Goal: Task Accomplishment & Management: Manage account settings

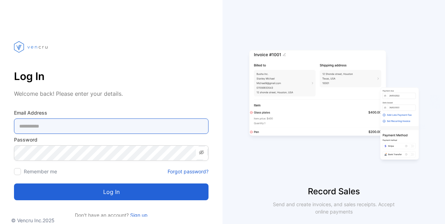
type Address-inputemail "**********"
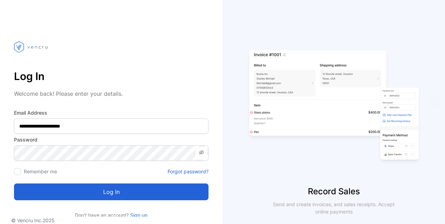
drag, startPoint x: 122, startPoint y: 189, endPoint x: 126, endPoint y: 186, distance: 5.0
click at [122, 188] on button "Log in" at bounding box center [111, 192] width 195 height 17
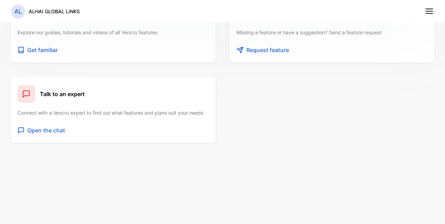
scroll to position [256, 0]
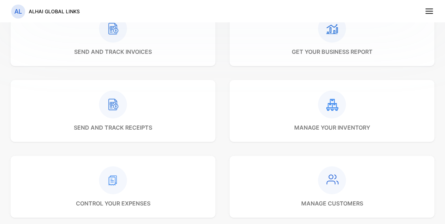
click at [428, 9] on line at bounding box center [429, 9] width 7 height 0
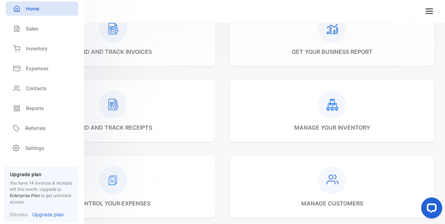
scroll to position [62, 0]
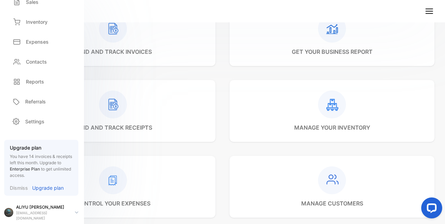
click at [42, 185] on p "Upgrade plan" at bounding box center [48, 188] width 32 height 7
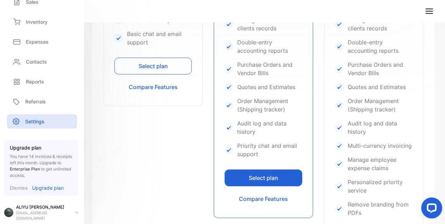
scroll to position [350, 0]
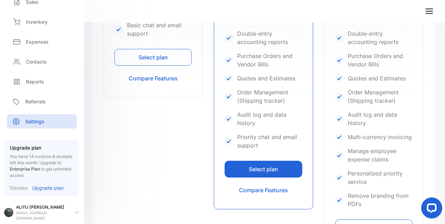
click at [50, 206] on p "[PERSON_NAME]" at bounding box center [42, 207] width 53 height 6
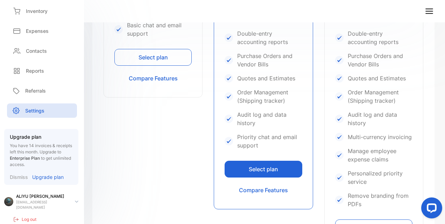
scroll to position [78, 0]
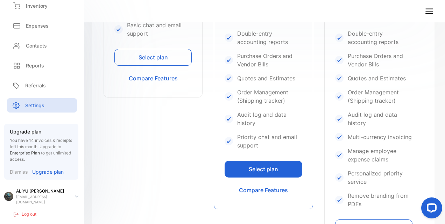
click at [73, 192] on div "[PERSON_NAME] [EMAIL_ADDRESS][DOMAIN_NAME]" at bounding box center [44, 196] width 80 height 17
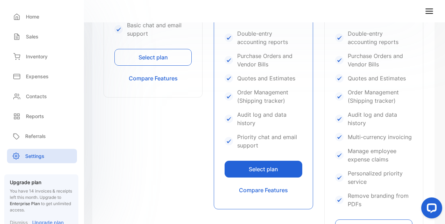
scroll to position [0, 0]
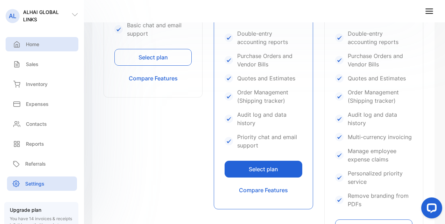
click at [30, 44] on p "Home" at bounding box center [32, 44] width 13 height 7
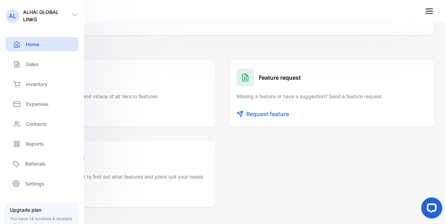
scroll to position [431, 0]
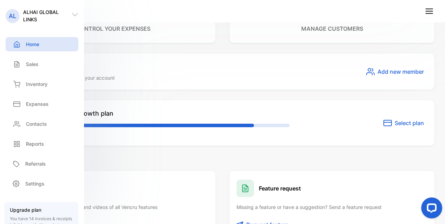
drag, startPoint x: 204, startPoint y: 123, endPoint x: 288, endPoint y: 119, distance: 83.7
click at [288, 120] on div "You are trying the Growth plan 4 days till the plan expires Select plan" at bounding box center [223, 123] width 424 height 46
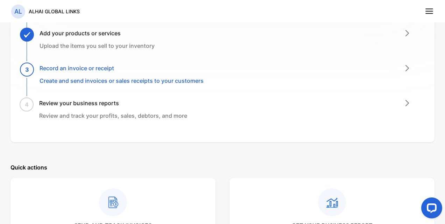
scroll to position [0, 0]
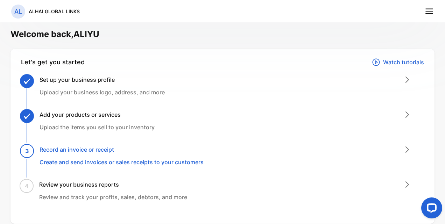
click at [427, 11] on line at bounding box center [429, 11] width 7 height 0
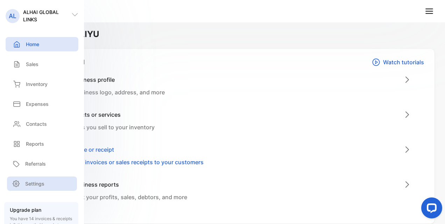
click at [36, 180] on p "Settings" at bounding box center [34, 183] width 19 height 7
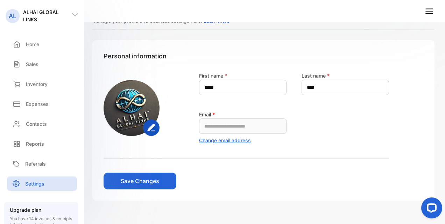
scroll to position [42, 0]
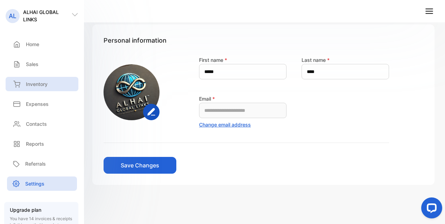
click at [48, 82] on div "Inventory" at bounding box center [42, 84] width 73 height 14
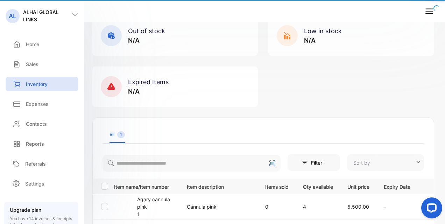
type input "**********"
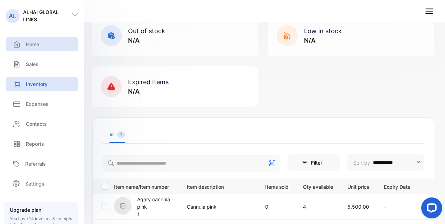
click at [46, 44] on div "Home" at bounding box center [42, 44] width 73 height 14
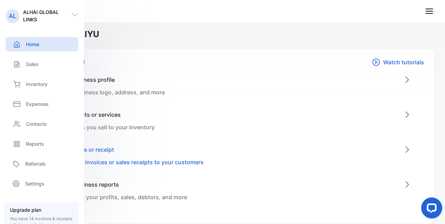
click at [432, 11] on icon at bounding box center [429, 11] width 9 height 9
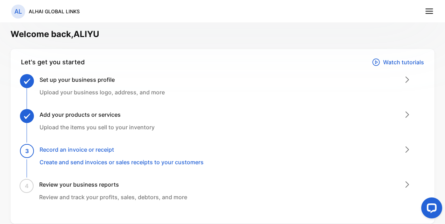
click at [434, 10] on icon at bounding box center [429, 11] width 9 height 9
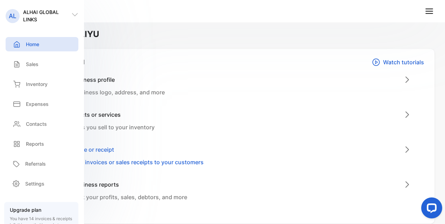
click at [78, 18] on div "AL ALHAI GLOBAL LINKS" at bounding box center [42, 15] width 84 height 15
click at [74, 12] on icon at bounding box center [74, 14] width 7 height 7
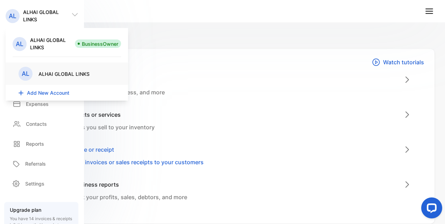
click at [227, 75] on div "Let's get you started Watch tutorials Set up your business profile Upload your …" at bounding box center [223, 136] width 424 height 175
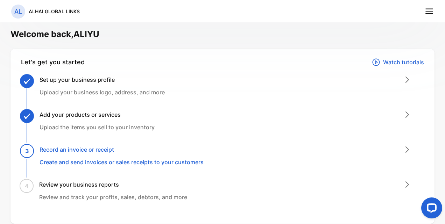
click at [433, 11] on icon at bounding box center [429, 11] width 9 height 9
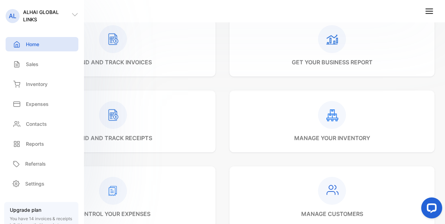
scroll to position [62, 0]
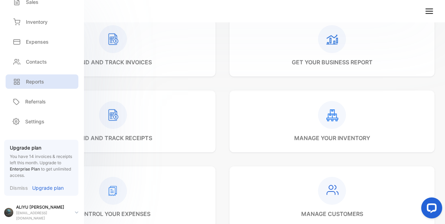
click at [39, 77] on div "Reports" at bounding box center [42, 82] width 73 height 14
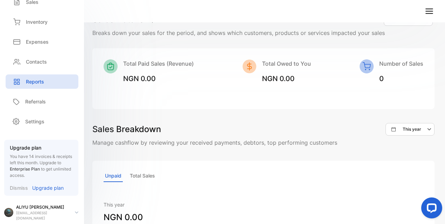
scroll to position [209, 0]
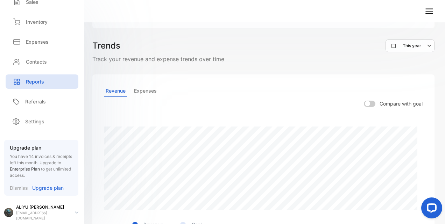
click at [323, 123] on div "Trends This year Track your revenue and expense trends over time Revenue Expens…" at bounding box center [263, 140] width 342 height 200
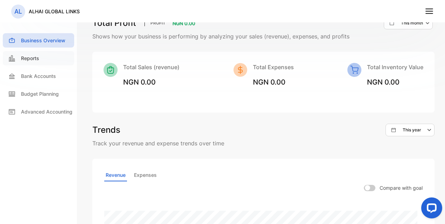
click at [24, 62] on div "Reports" at bounding box center [38, 58] width 71 height 14
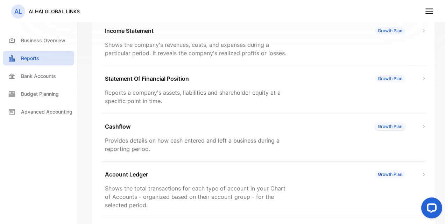
click at [386, 121] on div "Cashflow Growth Plan Provides details on how cash entered and left a business d…" at bounding box center [264, 138] width 326 height 48
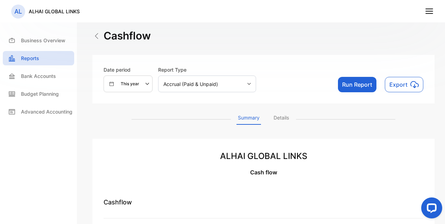
click at [218, 85] on div "Accrual (Paid & Unpaid)" at bounding box center [207, 84] width 98 height 17
click at [51, 79] on p "Bank Accounts" at bounding box center [38, 75] width 35 height 7
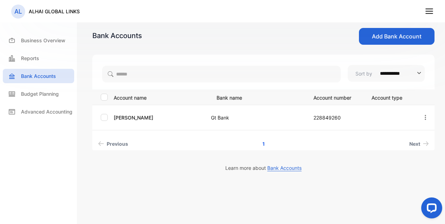
click at [427, 119] on icon "button" at bounding box center [426, 117] width 6 height 6
click at [420, 71] on icon "button" at bounding box center [419, 73] width 7 height 7
click at [424, 116] on icon "button" at bounding box center [426, 117] width 6 height 6
click at [410, 156] on span "Add Funds" at bounding box center [406, 155] width 28 height 8
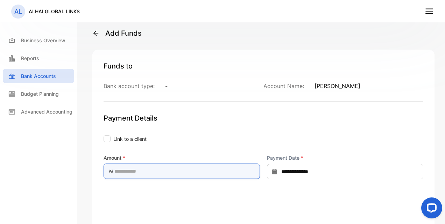
click at [211, 170] on input "text" at bounding box center [182, 171] width 156 height 15
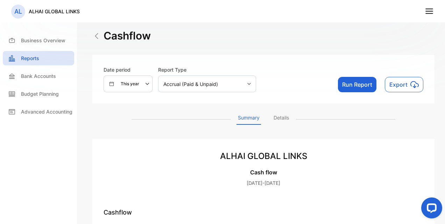
drag, startPoint x: 430, startPoint y: 15, endPoint x: 430, endPoint y: 10, distance: 5.6
click at [430, 12] on icon at bounding box center [429, 11] width 9 height 9
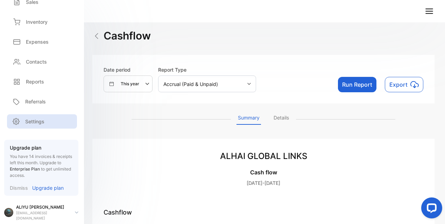
click at [34, 125] on p "Settings" at bounding box center [34, 121] width 19 height 7
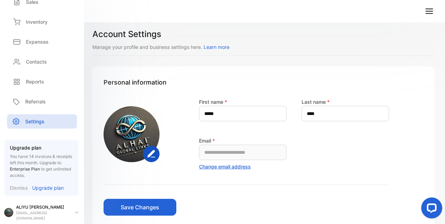
click at [49, 206] on p "[PERSON_NAME]" at bounding box center [42, 207] width 53 height 6
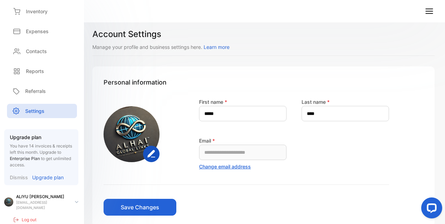
scroll to position [78, 0]
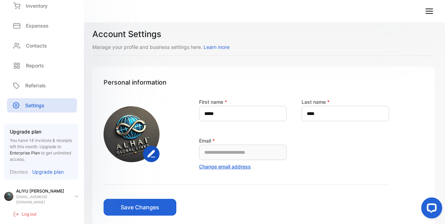
click at [32, 211] on p "Log out" at bounding box center [29, 214] width 15 height 6
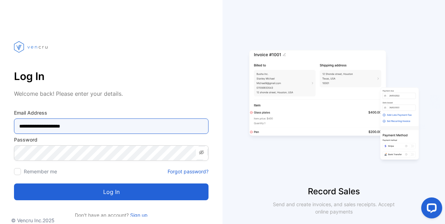
drag, startPoint x: 102, startPoint y: 126, endPoint x: -1, endPoint y: 127, distance: 103.6
click at [0, 127] on html "**********" at bounding box center [222, 112] width 445 height 224
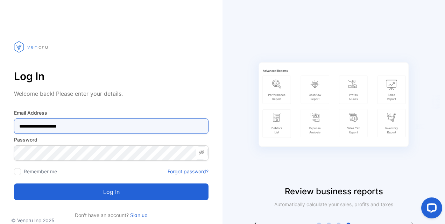
type Address-inputemail "**********"
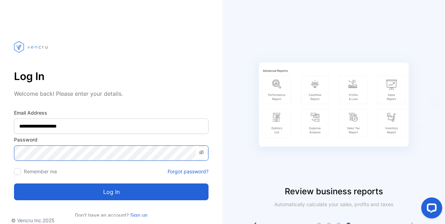
click at [0, 172] on div "**********" at bounding box center [111, 123] width 223 height 191
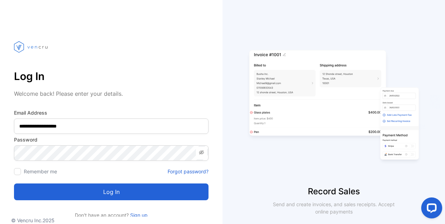
click at [152, 192] on button "Log in" at bounding box center [111, 192] width 195 height 17
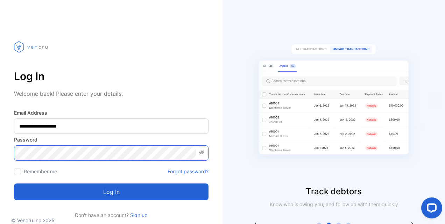
click at [9, 151] on div "**********" at bounding box center [111, 123] width 223 height 191
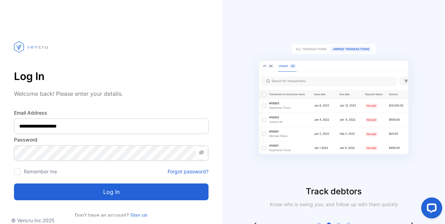
click at [188, 166] on form "**********" at bounding box center [111, 154] width 195 height 91
click at [192, 172] on link "Forgot password?" at bounding box center [188, 171] width 41 height 7
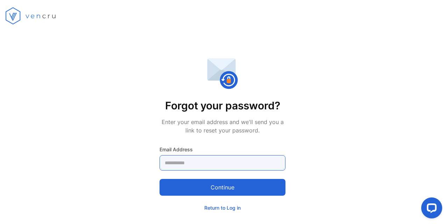
click at [214, 162] on Address-inputemail "email" at bounding box center [223, 162] width 126 height 15
type Address-inputemail "**********"
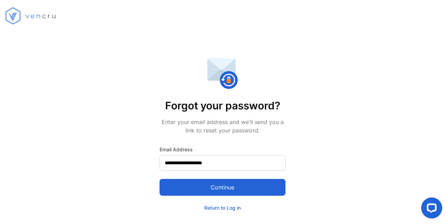
click at [193, 187] on button "Continue" at bounding box center [223, 187] width 126 height 17
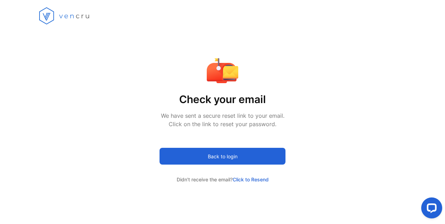
click at [230, 156] on button "Back to login" at bounding box center [223, 156] width 126 height 17
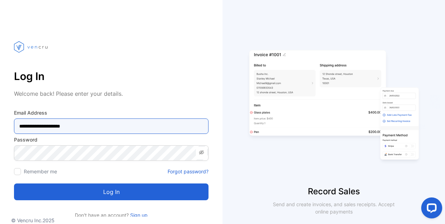
drag, startPoint x: 93, startPoint y: 125, endPoint x: 5, endPoint y: 121, distance: 88.3
click at [0, 125] on div "**********" at bounding box center [111, 123] width 223 height 191
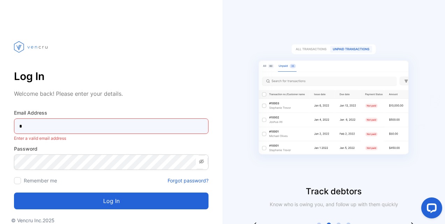
type Address-inputemail "**********"
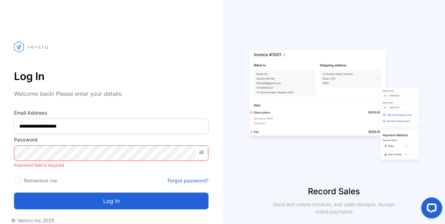
click at [204, 153] on icon at bounding box center [201, 153] width 5 height 4
click at [201, 152] on icon at bounding box center [202, 153] width 6 height 6
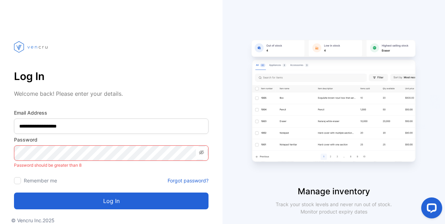
click at [202, 151] on icon at bounding box center [201, 153] width 5 height 4
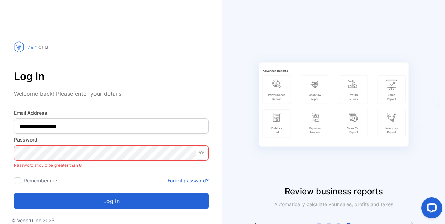
click at [202, 151] on icon at bounding box center [201, 153] width 5 height 4
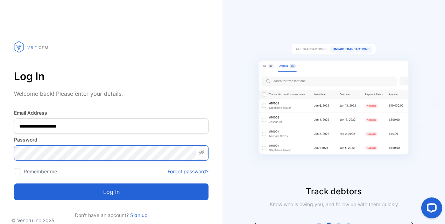
click at [14, 184] on button "Log in" at bounding box center [111, 192] width 195 height 17
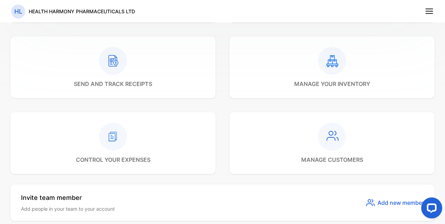
scroll to position [315, 0]
click at [130, 189] on div "Invite team member Add people in your team to your account Add new member" at bounding box center [223, 203] width 424 height 36
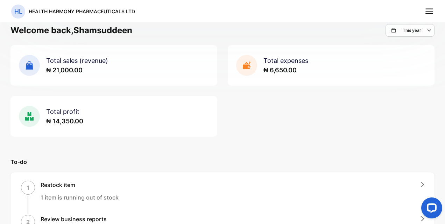
scroll to position [0, 0]
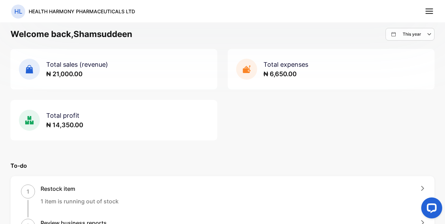
click at [432, 11] on line at bounding box center [429, 11] width 7 height 0
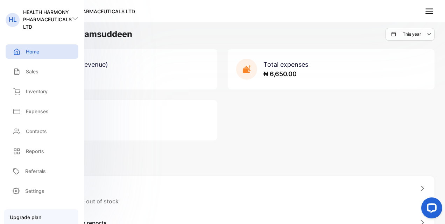
click at [75, 18] on icon at bounding box center [75, 18] width 7 height 7
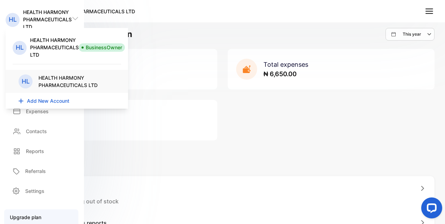
click at [59, 43] on p "HEALTH HARMONY PHARMACEUTICALS LTD" at bounding box center [54, 47] width 49 height 22
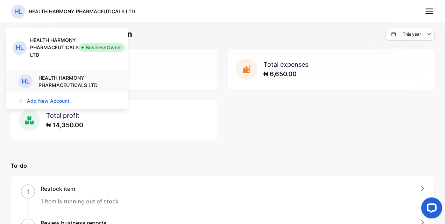
click at [75, 75] on p "HEALTH HARMONY PHARMACEUTICALS LTD" at bounding box center [77, 81] width 77 height 15
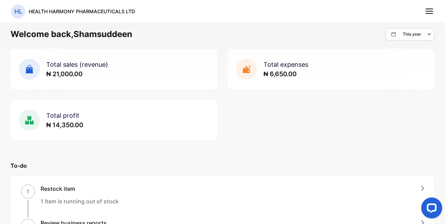
click at [429, 11] on line at bounding box center [429, 11] width 7 height 0
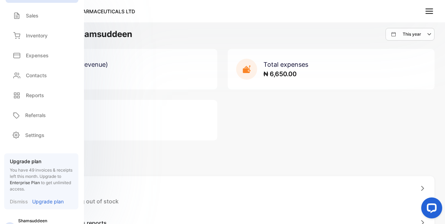
scroll to position [76, 0]
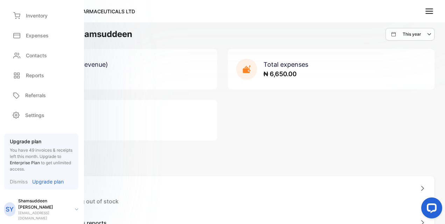
click at [57, 181] on p "Upgrade plan" at bounding box center [48, 181] width 32 height 7
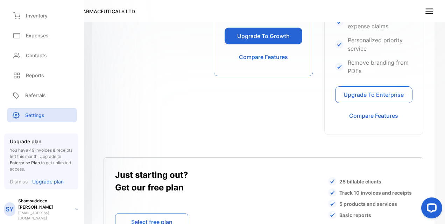
scroll to position [455, 0]
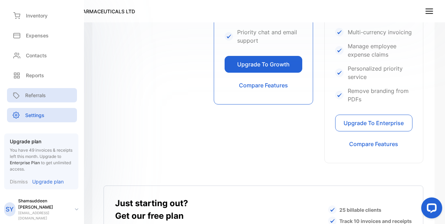
click at [46, 94] on p "Referrals" at bounding box center [35, 95] width 21 height 7
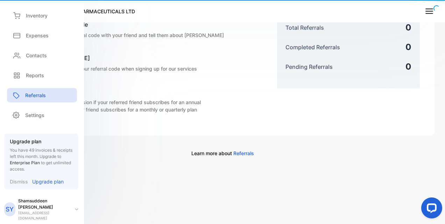
scroll to position [177, 0]
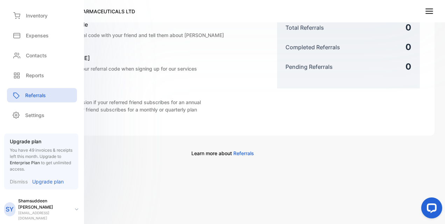
click at [55, 186] on div "Upgrade plan You have 49 invoices & receipts left this month. Upgrade to Enterp…" at bounding box center [41, 162] width 74 height 56
click at [58, 182] on p "Upgrade plan" at bounding box center [48, 181] width 32 height 7
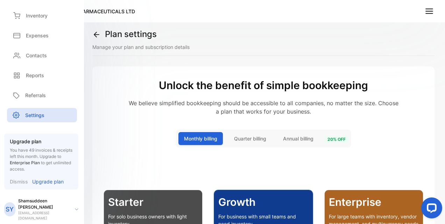
click at [241, 140] on span "Quarter billing" at bounding box center [250, 138] width 32 height 7
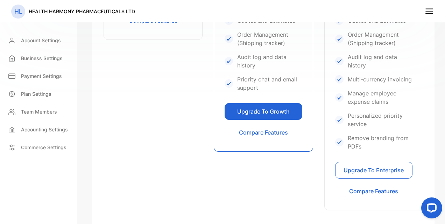
scroll to position [420, 0]
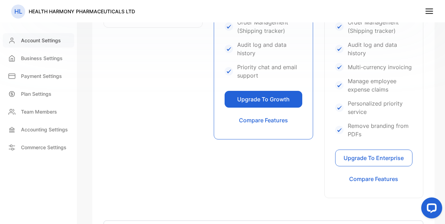
click at [39, 40] on p "Account Settings" at bounding box center [41, 40] width 40 height 7
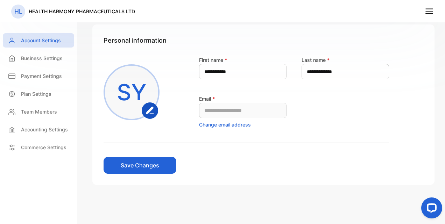
click at [431, 9] on icon at bounding box center [429, 11] width 9 height 9
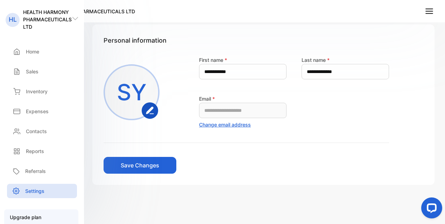
scroll to position [0, 0]
click at [37, 46] on div "Home" at bounding box center [42, 51] width 73 height 14
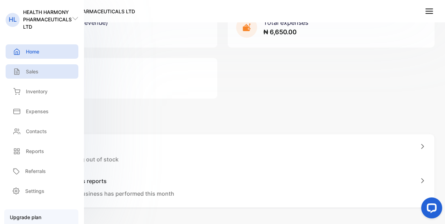
click at [38, 70] on p "Sales" at bounding box center [32, 71] width 13 height 7
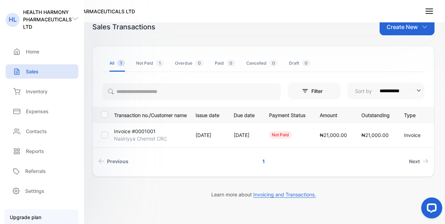
scroll to position [22, 0]
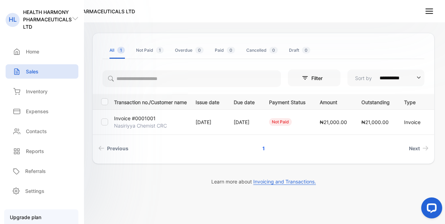
drag, startPoint x: 53, startPoint y: 91, endPoint x: 44, endPoint y: 99, distance: 11.9
click at [46, 97] on div "Inventory" at bounding box center [42, 91] width 73 height 14
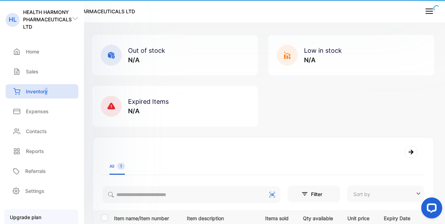
type input "**********"
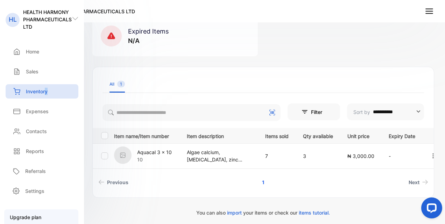
scroll to position [124, 0]
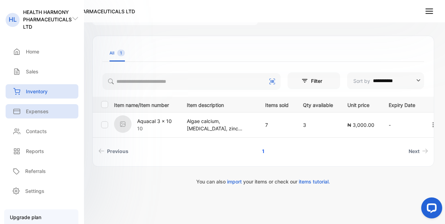
click at [43, 112] on p "Expenses" at bounding box center [37, 111] width 23 height 7
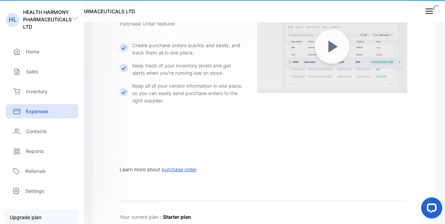
scroll to position [21, 0]
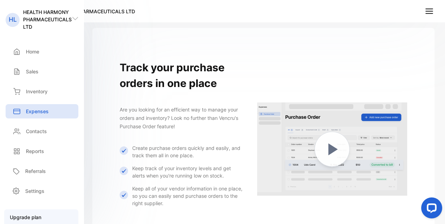
click at [329, 150] on img at bounding box center [332, 149] width 150 height 150
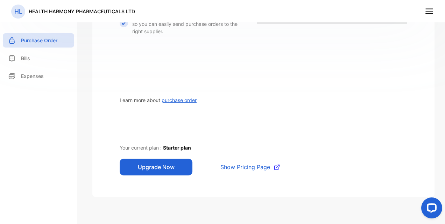
scroll to position [205, 0]
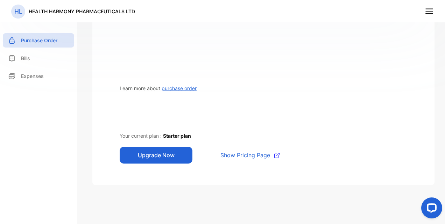
click at [172, 158] on button "Upgrade Now" at bounding box center [156, 155] width 73 height 17
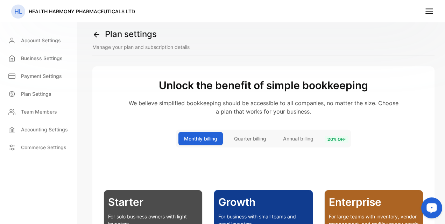
click at [430, 10] on icon at bounding box center [429, 11] width 9 height 9
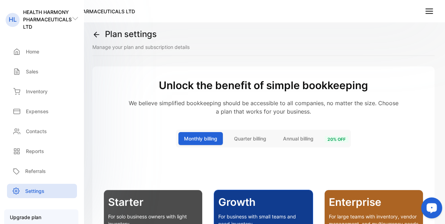
click at [430, 12] on icon at bounding box center [429, 11] width 9 height 9
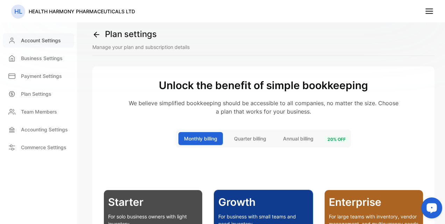
click at [41, 41] on p "Account Settings" at bounding box center [41, 40] width 40 height 7
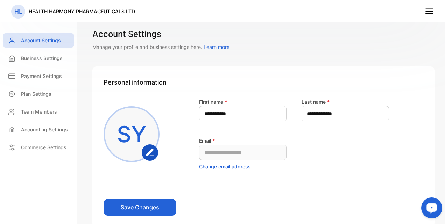
click at [431, 12] on icon at bounding box center [429, 11] width 9 height 9
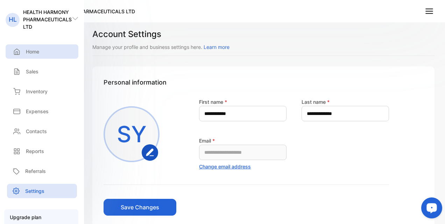
click at [37, 48] on p "Home" at bounding box center [32, 51] width 13 height 7
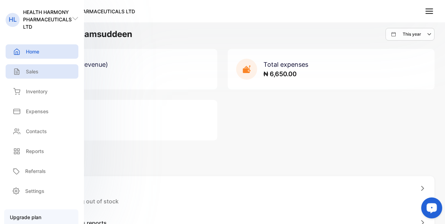
click at [43, 68] on div "Sales" at bounding box center [42, 71] width 73 height 14
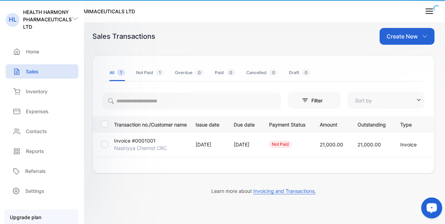
type input "**********"
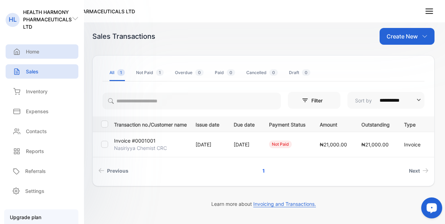
click at [34, 57] on div "Home" at bounding box center [42, 51] width 73 height 14
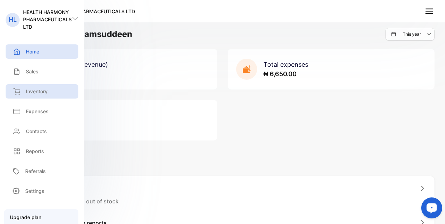
click at [45, 97] on div "Inventory" at bounding box center [42, 91] width 73 height 14
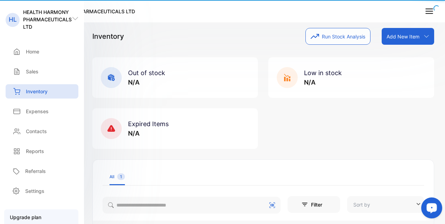
type input "**********"
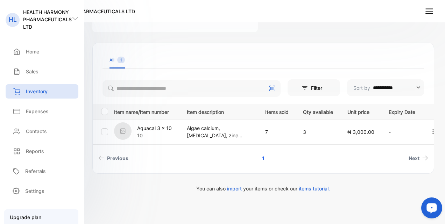
scroll to position [124, 0]
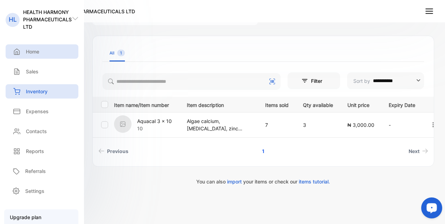
click at [35, 51] on p "Home" at bounding box center [32, 51] width 13 height 7
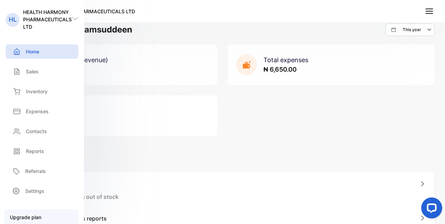
scroll to position [2, 0]
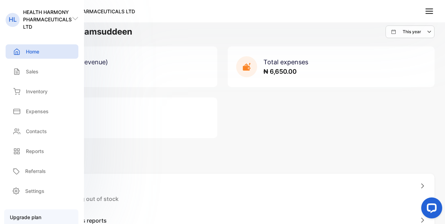
click at [413, 218] on div "2 Review business reports See how your business has performed this month" at bounding box center [222, 227] width 403 height 21
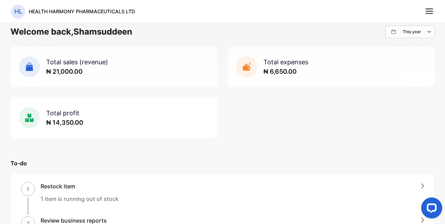
click at [413, 218] on div "2 Review business reports See how your business has performed this month" at bounding box center [222, 227] width 403 height 21
click at [278, 112] on div "Total sales (revenue) ₦ 21,000.00 Total expenses ₦ 6,650.00 Total profit ₦ 14,3…" at bounding box center [223, 93] width 424 height 92
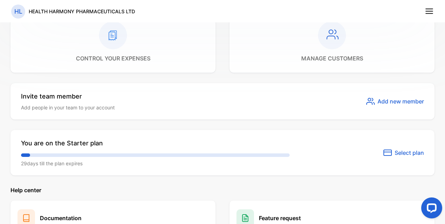
scroll to position [417, 0]
drag, startPoint x: 436, startPoint y: 147, endPoint x: 446, endPoint y: 153, distance: 12.0
click at [445, 153] on html "HL HEALTH HARMONY PHARMACEUTICALS LTD HL HEALTH HARMONY PHARMACEUTICALS LTD Hom…" at bounding box center [222, 119] width 445 height 238
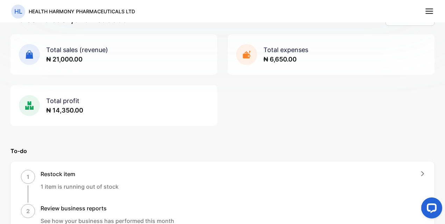
scroll to position [0, 0]
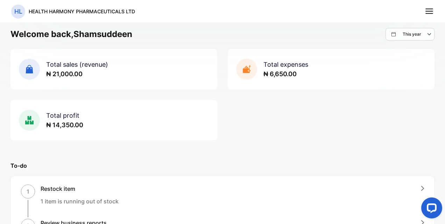
click at [430, 9] on line at bounding box center [429, 9] width 7 height 0
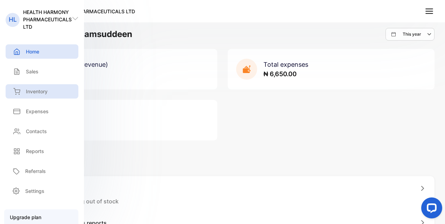
click at [9, 94] on div "Inventory" at bounding box center [42, 91] width 73 height 14
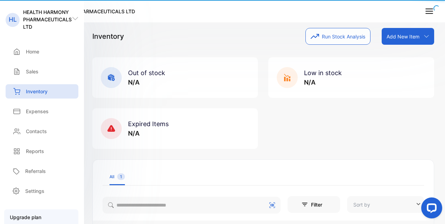
type input "**********"
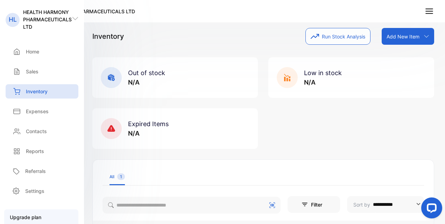
click at [424, 37] on icon at bounding box center [427, 37] width 6 height 6
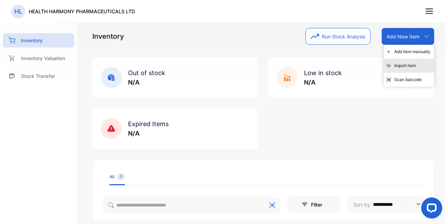
click at [406, 67] on div "Import item" at bounding box center [409, 66] width 50 height 14
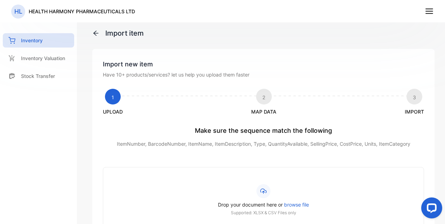
click at [96, 31] on icon at bounding box center [95, 33] width 5 height 5
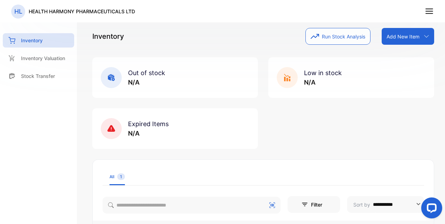
click at [424, 36] on icon at bounding box center [427, 37] width 6 height 6
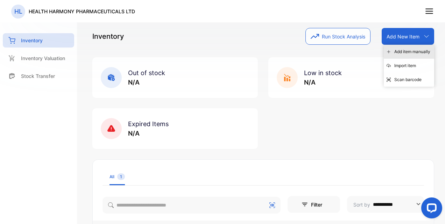
click at [415, 50] on div "Add item manually" at bounding box center [409, 52] width 50 height 14
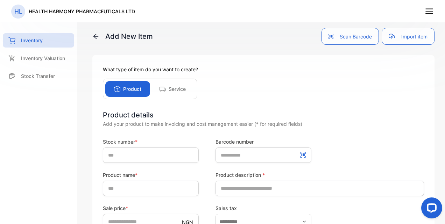
click at [91, 34] on div "Add New Item Scan Barcode Import item What type of item do you want to create? …" at bounding box center [263, 112] width 363 height 224
click at [361, 32] on button "Scan Barcode" at bounding box center [350, 36] width 57 height 17
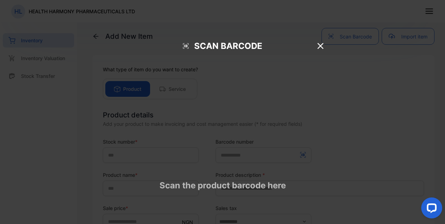
click at [322, 41] on icon at bounding box center [320, 46] width 11 height 11
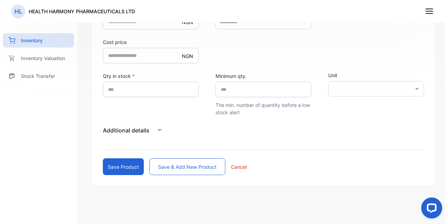
scroll to position [201, 0]
click at [377, 122] on form "Stock number * Barcode number Product name * Product description * Sale price *…" at bounding box center [263, 55] width 321 height 237
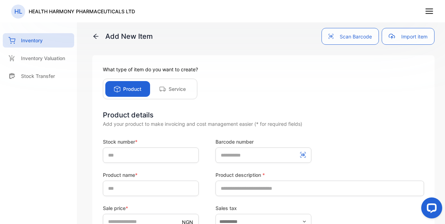
click at [406, 37] on button "Import item" at bounding box center [408, 36] width 53 height 17
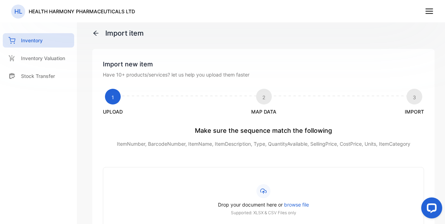
click at [117, 96] on div "1" at bounding box center [113, 97] width 16 height 16
click at [299, 203] on span "browse file" at bounding box center [296, 205] width 25 height 6
click at [0, 0] on input "Drop your document here or browse file Supported: XLSX & CSV Files only" at bounding box center [0, 0] width 0 height 0
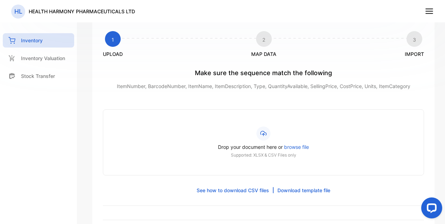
scroll to position [129, 0]
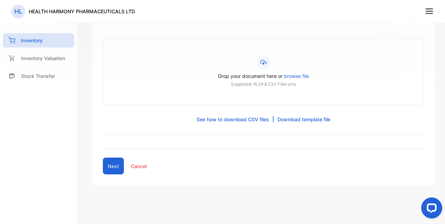
click at [297, 75] on span "browse file" at bounding box center [296, 76] width 25 height 6
click at [0, 0] on input "Drop your document here or browse file Supported: XLSX & CSV Files only" at bounding box center [0, 0] width 0 height 0
click at [308, 116] on link "Download template file" at bounding box center [304, 119] width 53 height 7
click at [290, 120] on link "Download template file" at bounding box center [304, 119] width 53 height 7
click at [193, 154] on div "Import new item Have 10+ products/services? let us help you upload them faster …" at bounding box center [263, 52] width 342 height 265
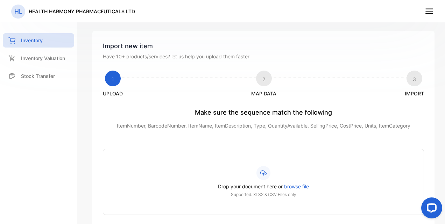
scroll to position [0, 0]
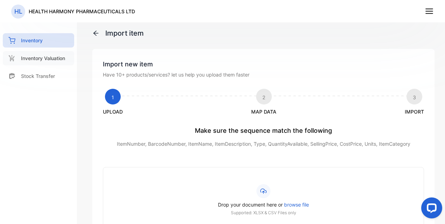
click at [29, 59] on p "Inventory Valuation" at bounding box center [43, 58] width 44 height 7
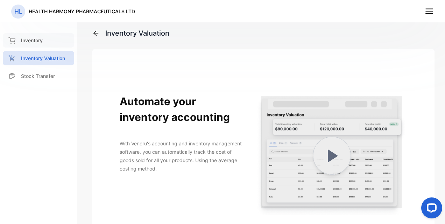
drag, startPoint x: 44, startPoint y: 41, endPoint x: 51, endPoint y: 40, distance: 6.5
click at [44, 41] on div "Inventory" at bounding box center [38, 40] width 71 height 14
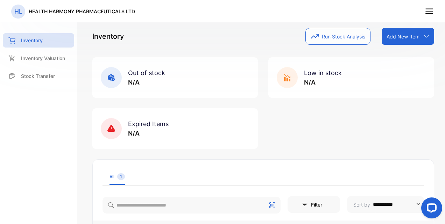
click at [426, 7] on icon at bounding box center [429, 11] width 9 height 9
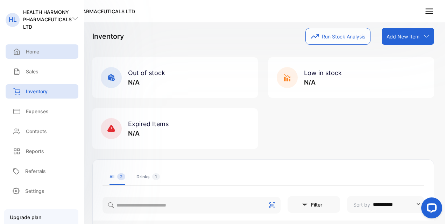
click at [43, 53] on div "Home" at bounding box center [42, 51] width 73 height 14
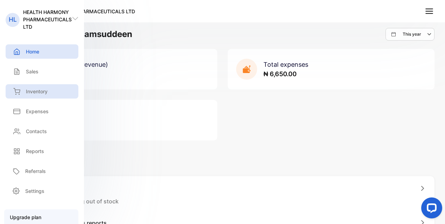
click at [62, 95] on div "Inventory" at bounding box center [42, 91] width 73 height 14
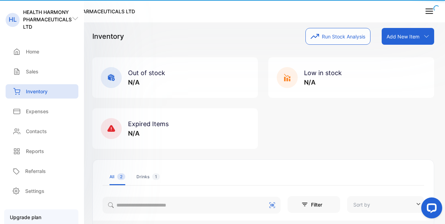
type input "**********"
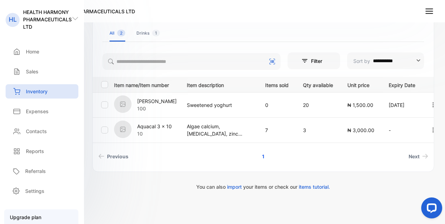
scroll to position [149, 0]
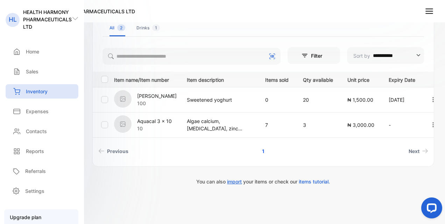
click at [232, 181] on span "import" at bounding box center [234, 182] width 15 height 6
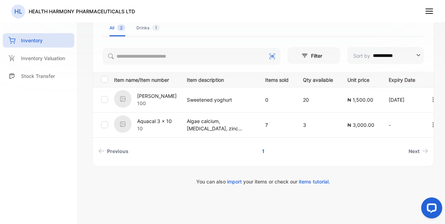
scroll to position [0, 0]
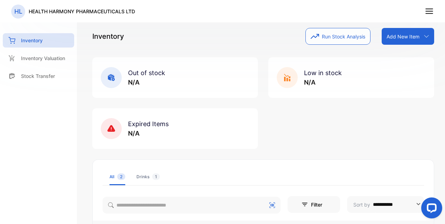
click at [430, 12] on icon at bounding box center [429, 11] width 9 height 9
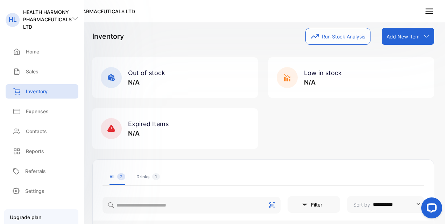
click at [411, 39] on p "Add New Item" at bounding box center [403, 36] width 33 height 7
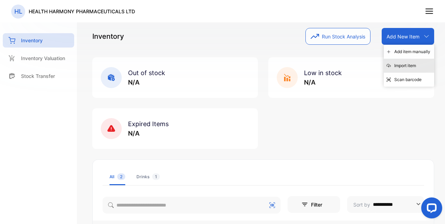
click at [403, 68] on div "Import item" at bounding box center [409, 66] width 50 height 14
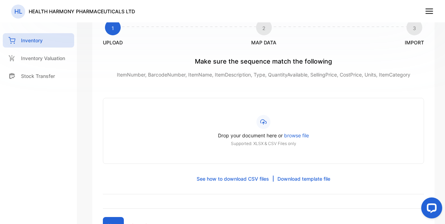
scroll to position [129, 0]
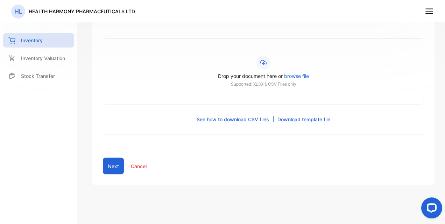
click at [294, 76] on span "browse file" at bounding box center [296, 76] width 25 height 6
click at [0, 0] on input "Drop your document here or browse file Supported: XLSX & CSV Files only" at bounding box center [0, 0] width 0 height 0
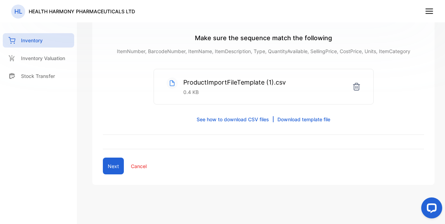
click at [114, 167] on button "Next" at bounding box center [113, 166] width 21 height 17
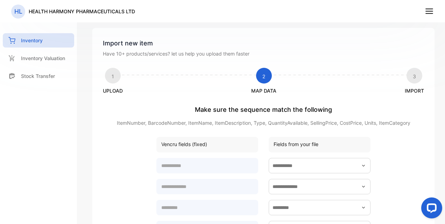
scroll to position [7, 0]
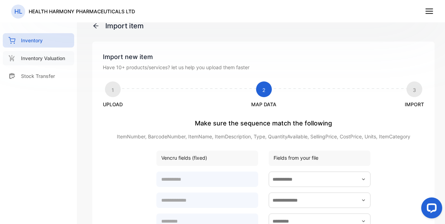
click at [45, 56] on p "Inventory Valuation" at bounding box center [43, 58] width 44 height 7
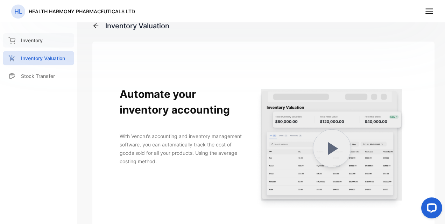
click at [40, 40] on p "Inventory" at bounding box center [32, 40] width 22 height 7
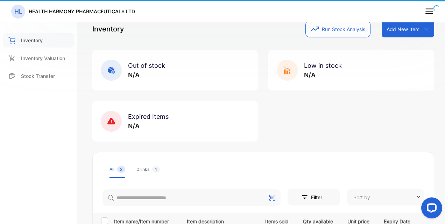
type input "**********"
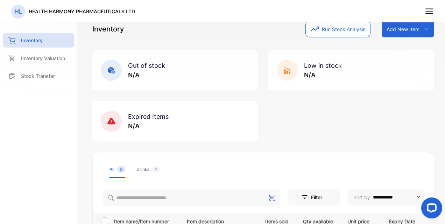
click at [409, 28] on p "Add New Item" at bounding box center [403, 29] width 33 height 7
click at [404, 57] on div "Import item" at bounding box center [409, 58] width 50 height 14
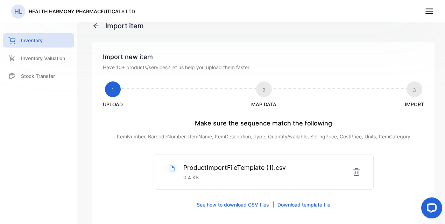
click at [355, 171] on icon at bounding box center [357, 172] width 8 height 8
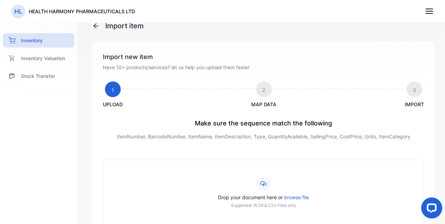
click at [286, 193] on label "Drop your document here or browse file Supported: XLSX & CSV Files only" at bounding box center [263, 193] width 287 height 32
click at [0, 0] on input "Drop your document here or browse file Supported: XLSX & CSV Files only" at bounding box center [0, 0] width 0 height 0
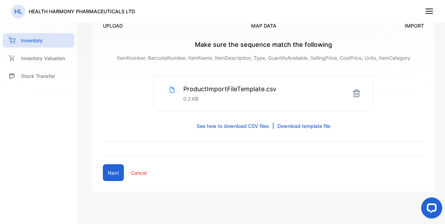
scroll to position [93, 0]
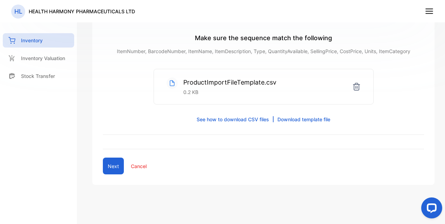
click at [107, 162] on button "Next" at bounding box center [113, 166] width 21 height 17
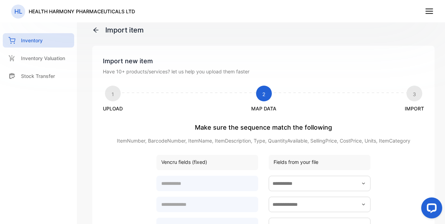
scroll to position [2, 0]
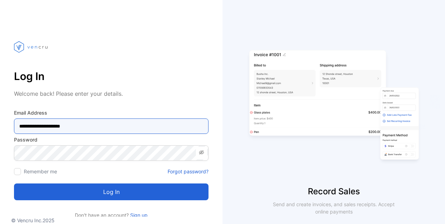
drag, startPoint x: 82, startPoint y: 126, endPoint x: 2, endPoint y: 108, distance: 82.2
click at [2, 108] on div "**********" at bounding box center [111, 123] width 223 height 191
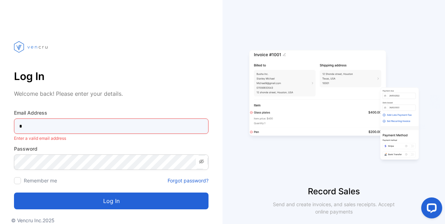
type Address-inputemail "**********"
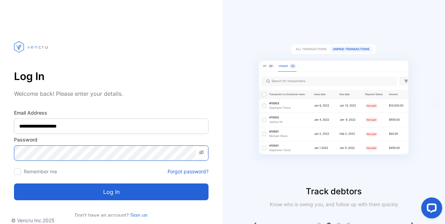
click at [10, 154] on div "**********" at bounding box center [111, 123] width 223 height 191
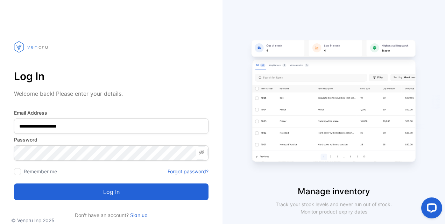
click at [151, 192] on button "Log in" at bounding box center [111, 192] width 195 height 17
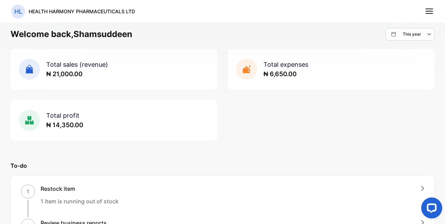
click at [430, 9] on line at bounding box center [429, 9] width 7 height 0
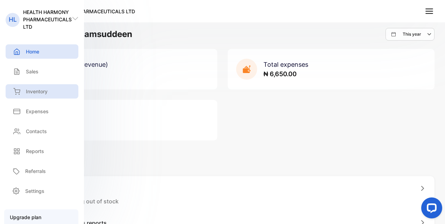
click at [46, 91] on p "Inventory" at bounding box center [37, 91] width 22 height 7
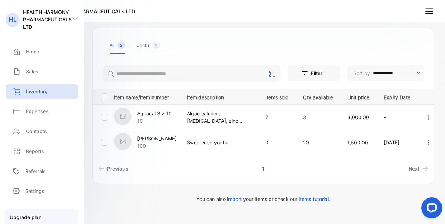
scroll to position [140, 0]
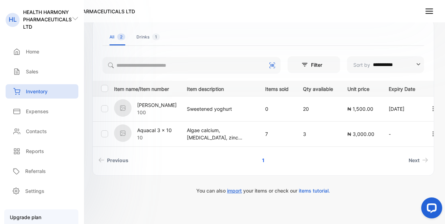
click at [230, 190] on span "import" at bounding box center [234, 191] width 15 height 6
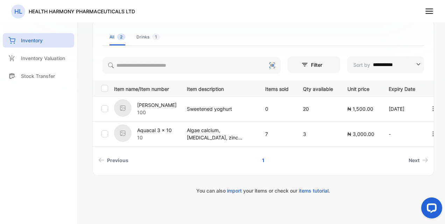
click at [433, 11] on line at bounding box center [429, 11] width 7 height 0
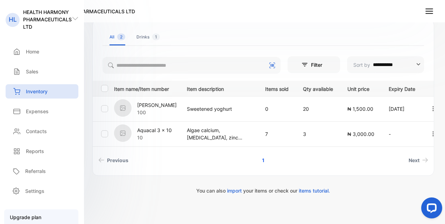
click at [429, 9] on line at bounding box center [429, 9] width 7 height 0
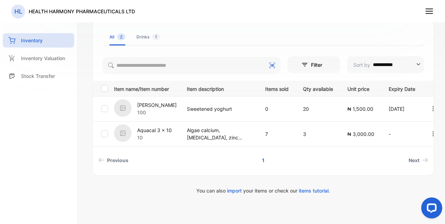
click at [429, 9] on line at bounding box center [429, 9] width 7 height 0
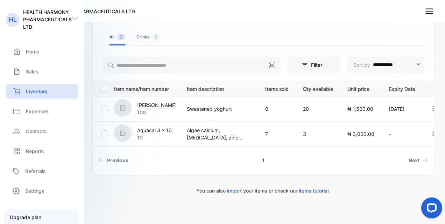
click at [48, 89] on div "Inventory" at bounding box center [42, 91] width 73 height 14
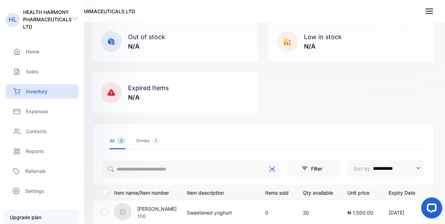
scroll to position [0, 0]
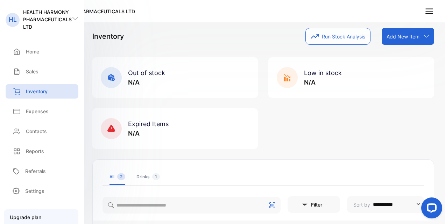
click at [403, 34] on p "Add New Item" at bounding box center [403, 36] width 33 height 7
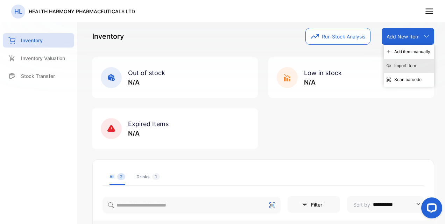
click at [410, 62] on div "Import item" at bounding box center [409, 66] width 50 height 14
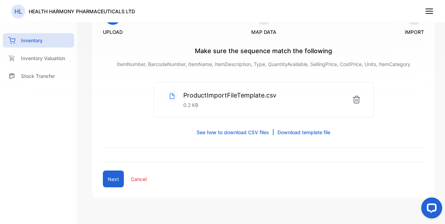
scroll to position [93, 0]
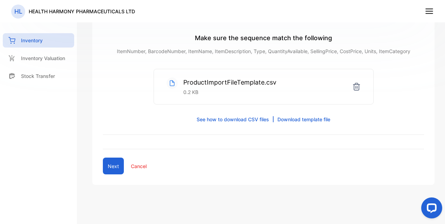
click at [354, 85] on icon at bounding box center [357, 87] width 8 height 8
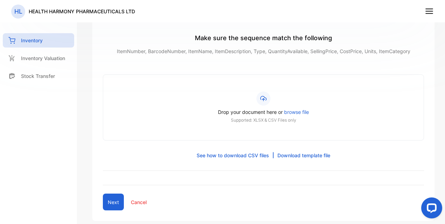
click at [294, 111] on span "browse file" at bounding box center [296, 112] width 25 height 6
click at [0, 0] on input "Drop your document here or browse file Supported: XLSX & CSV Files only" at bounding box center [0, 0] width 0 height 0
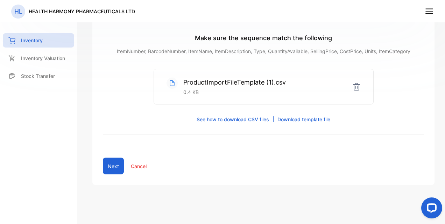
click at [111, 168] on button "Next" at bounding box center [113, 166] width 21 height 17
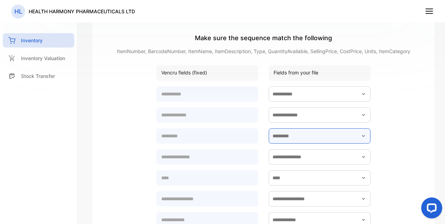
click at [347, 135] on input "text" at bounding box center [320, 135] width 102 height 15
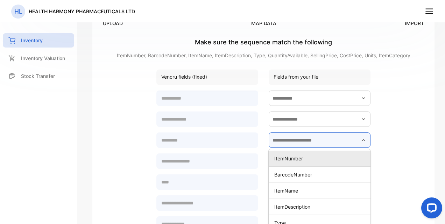
scroll to position [72, 0]
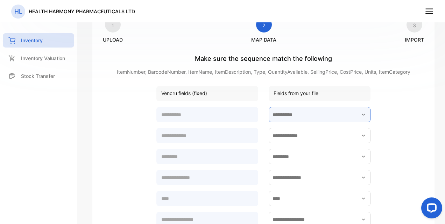
click at [317, 113] on input "text" at bounding box center [320, 114] width 102 height 15
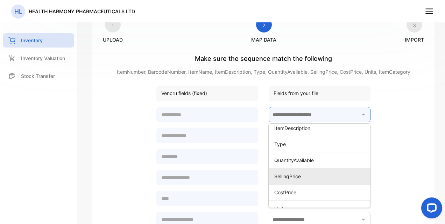
scroll to position [80, 0]
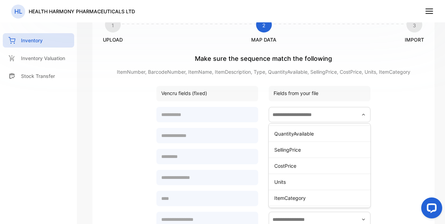
click at [406, 97] on div "Vencru fields (fixed) Fields from your file ItemNumber BarcodeNumber ItemName I…" at bounding box center [263, 215] width 321 height 259
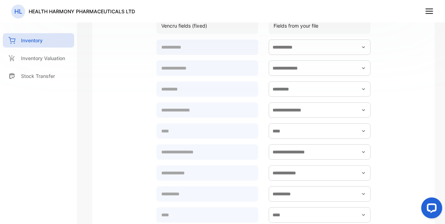
scroll to position [282, 0]
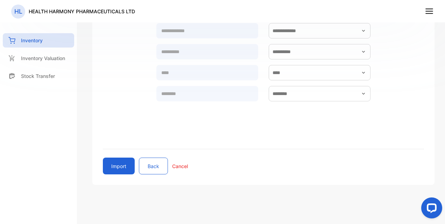
click at [121, 159] on button "Import" at bounding box center [119, 166] width 32 height 17
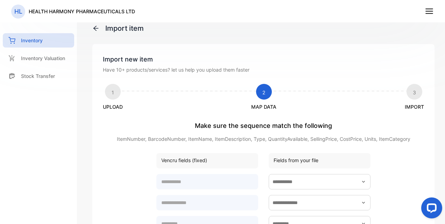
scroll to position [0, 0]
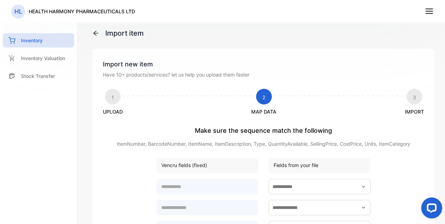
click at [100, 33] on p "Import item" at bounding box center [263, 33] width 342 height 11
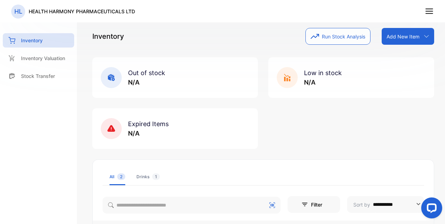
click at [411, 36] on p "Add New Item" at bounding box center [403, 36] width 33 height 7
click at [396, 67] on div "Import item" at bounding box center [409, 66] width 50 height 14
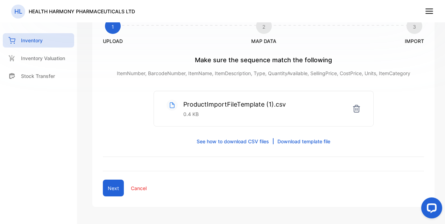
scroll to position [93, 0]
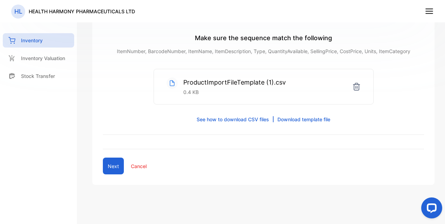
click at [357, 89] on icon at bounding box center [357, 87] width 8 height 8
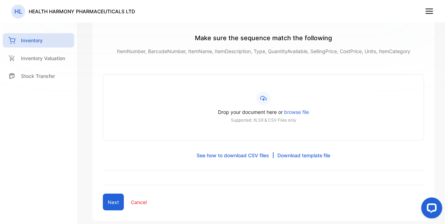
click at [247, 156] on p "See how to download CSV files" at bounding box center [233, 155] width 72 height 7
click at [293, 111] on span "browse file" at bounding box center [296, 112] width 25 height 6
click at [0, 0] on input "Drop your document here or browse file Supported: XLSX & CSV Files only" at bounding box center [0, 0] width 0 height 0
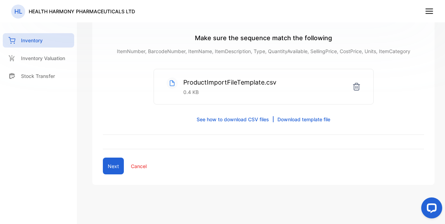
click at [113, 168] on button "Next" at bounding box center [113, 166] width 21 height 17
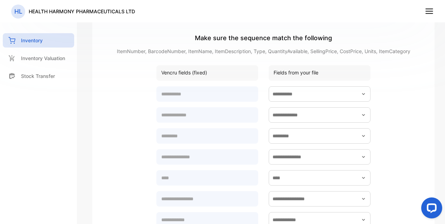
click at [388, 121] on form at bounding box center [263, 204] width 321 height 239
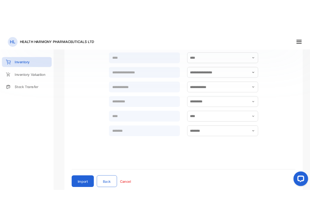
scroll to position [282, 0]
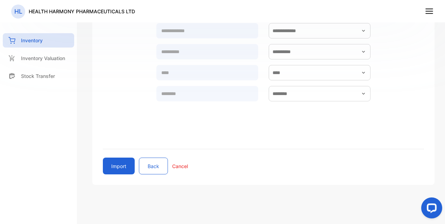
click at [114, 168] on button "Import" at bounding box center [119, 166] width 32 height 17
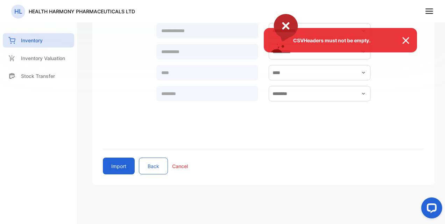
click at [410, 41] on img at bounding box center [409, 40] width 15 height 8
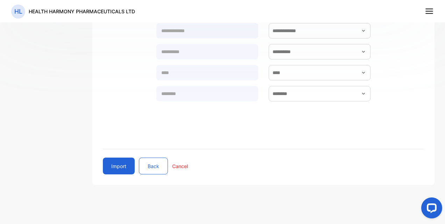
scroll to position [267, 0]
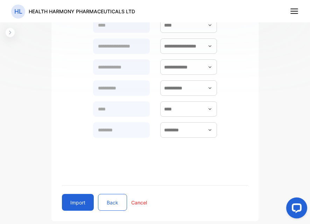
click at [292, 70] on div "inventory Inventory Inventory Valuation Stock Transfer Create New Have question…" at bounding box center [155, 129] width 310 height 258
